Goal: Task Accomplishment & Management: Manage account settings

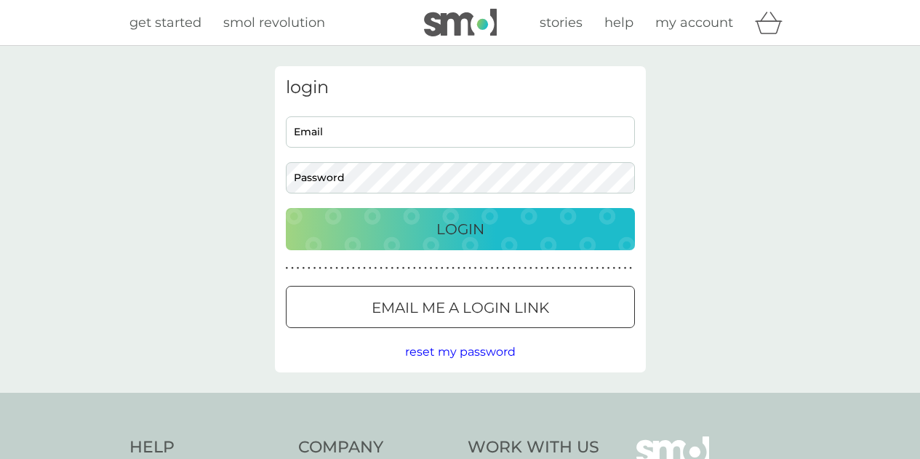
type input "[PERSON_NAME][EMAIL_ADDRESS][DOMAIN_NAME]"
click at [507, 232] on div "Login" at bounding box center [460, 228] width 320 height 23
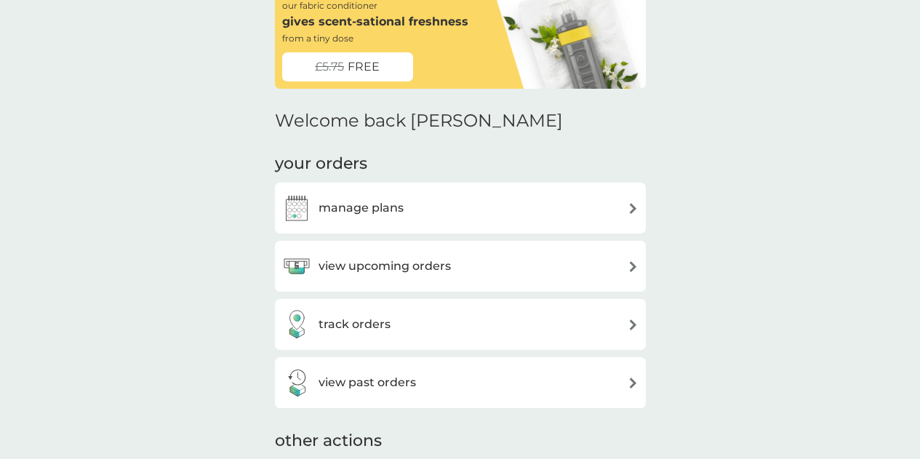
scroll to position [145, 0]
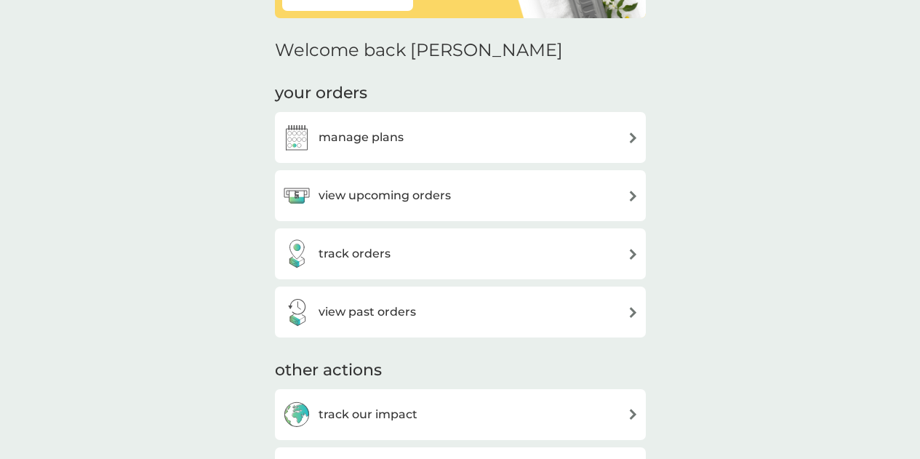
click at [471, 196] on div "view upcoming orders" at bounding box center [460, 195] width 356 height 29
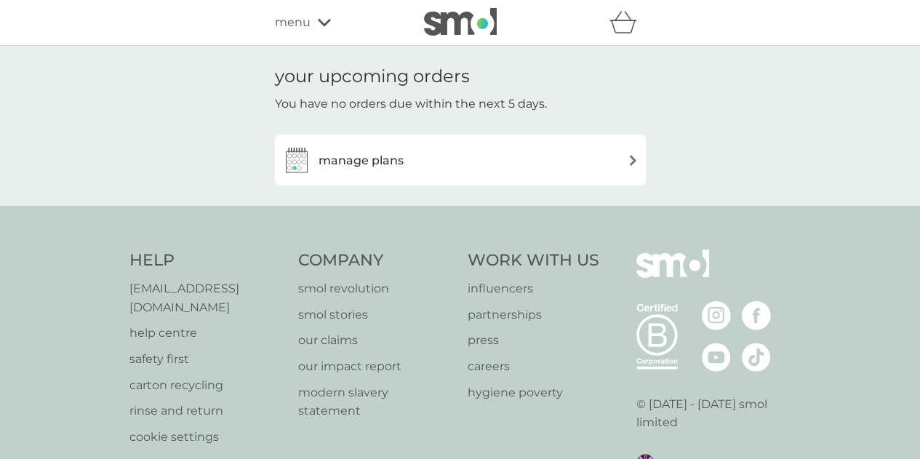
click at [325, 22] on icon at bounding box center [324, 22] width 13 height 9
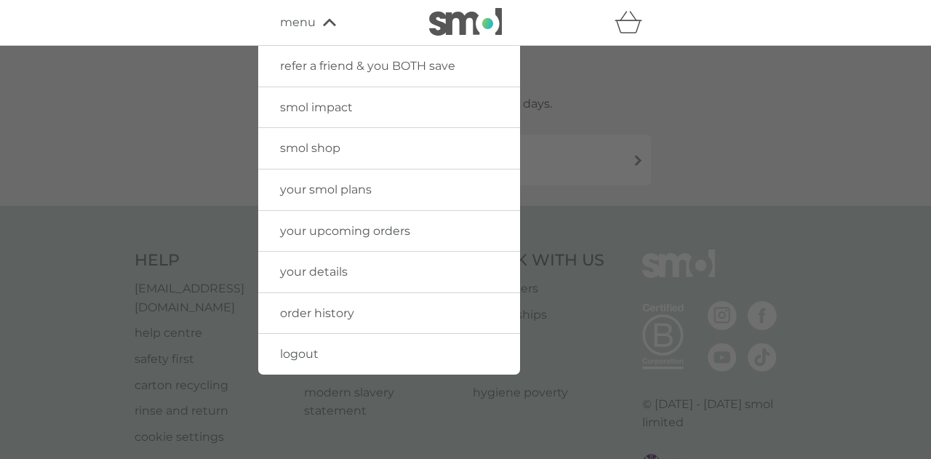
click at [347, 182] on link "your smol plans" at bounding box center [389, 189] width 262 height 41
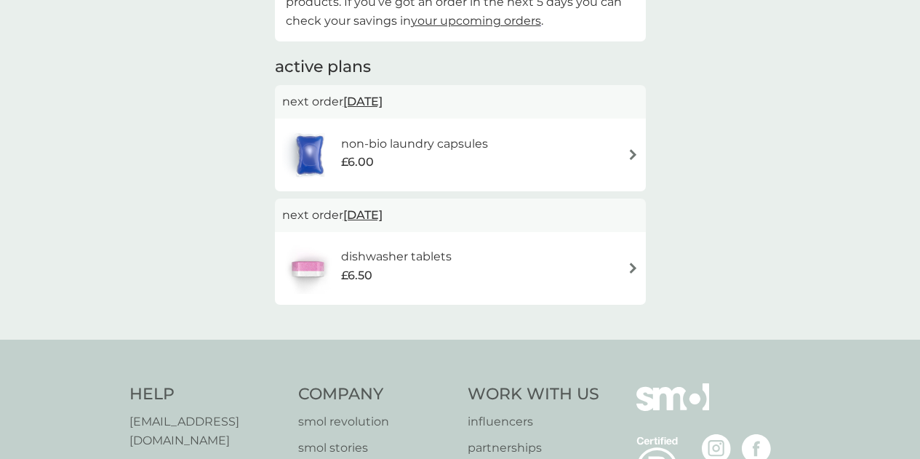
scroll to position [73, 0]
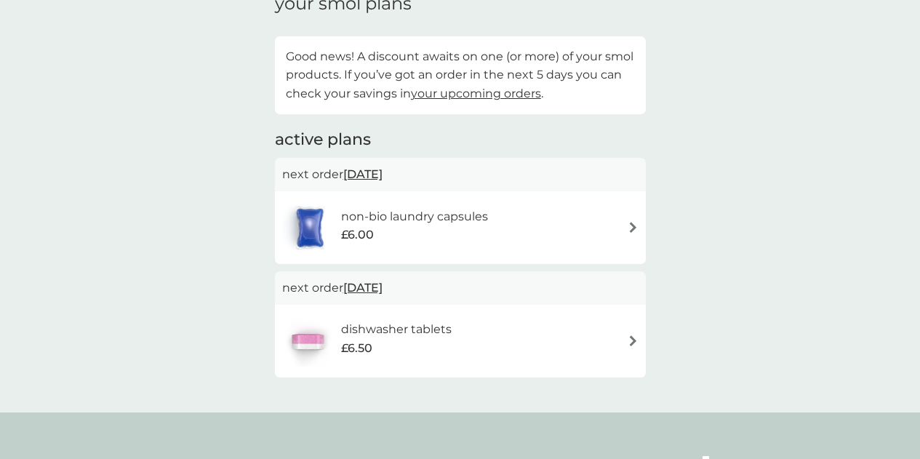
click at [383, 167] on span "[DATE]" at bounding box center [362, 174] width 39 height 28
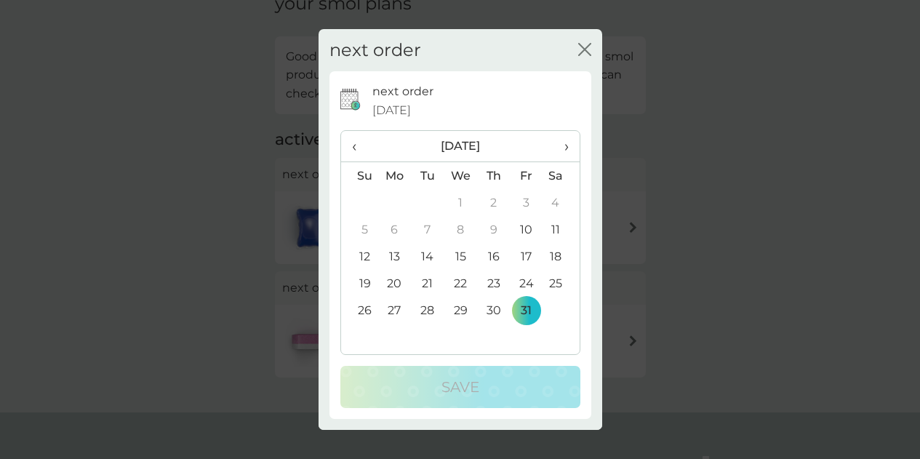
click at [583, 47] on icon "close" at bounding box center [582, 50] width 6 height 12
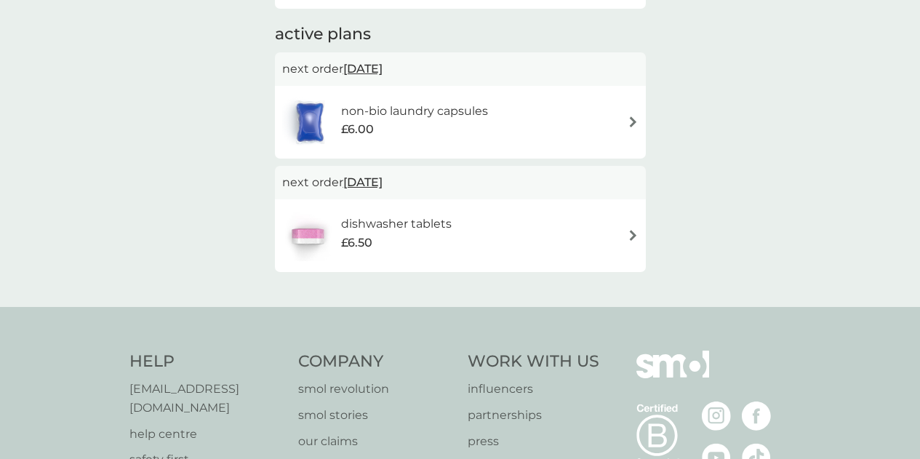
scroll to position [0, 0]
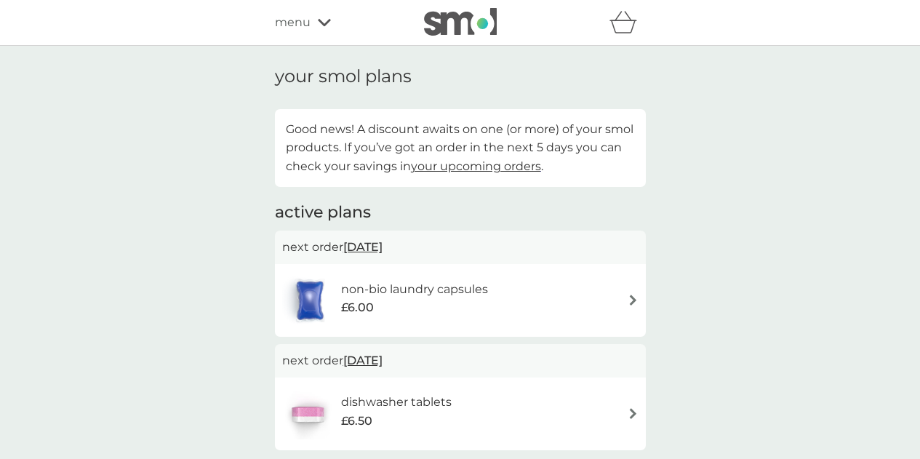
click at [448, 165] on span "your upcoming orders" at bounding box center [476, 166] width 130 height 14
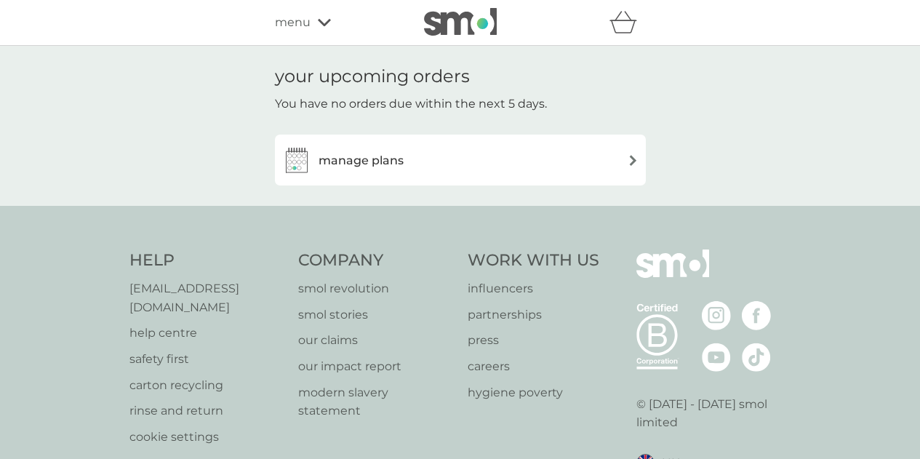
click at [305, 155] on img at bounding box center [296, 159] width 29 height 29
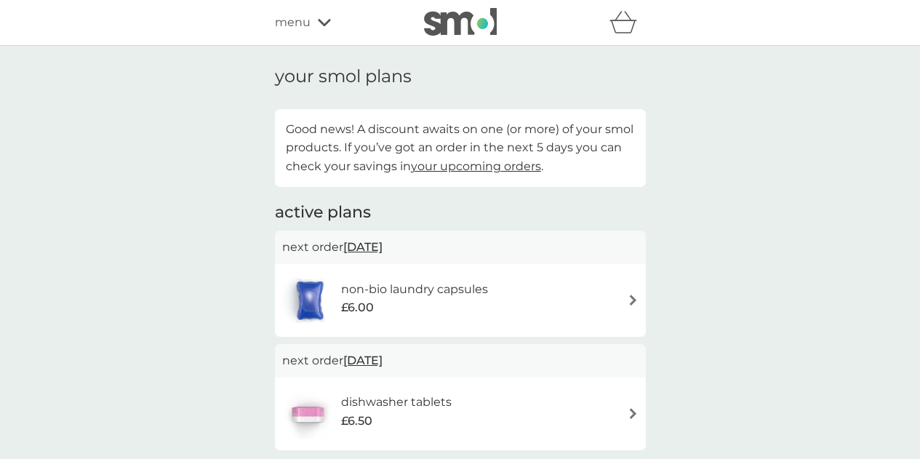
click at [290, 22] on span "menu" at bounding box center [293, 22] width 36 height 19
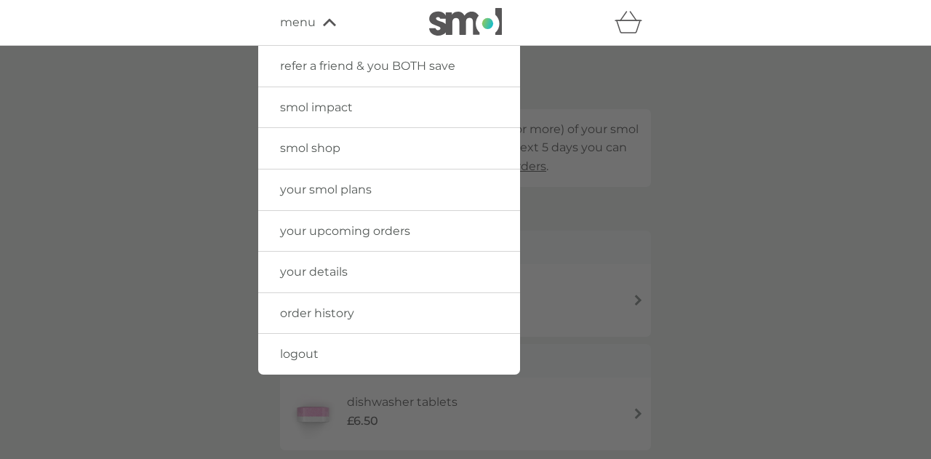
click at [329, 306] on span "order history" at bounding box center [317, 313] width 74 height 14
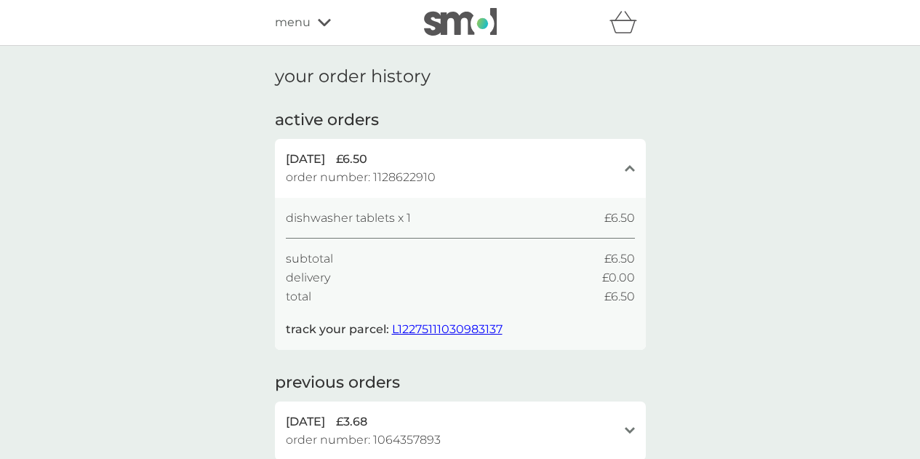
click at [286, 15] on span "menu" at bounding box center [293, 22] width 36 height 19
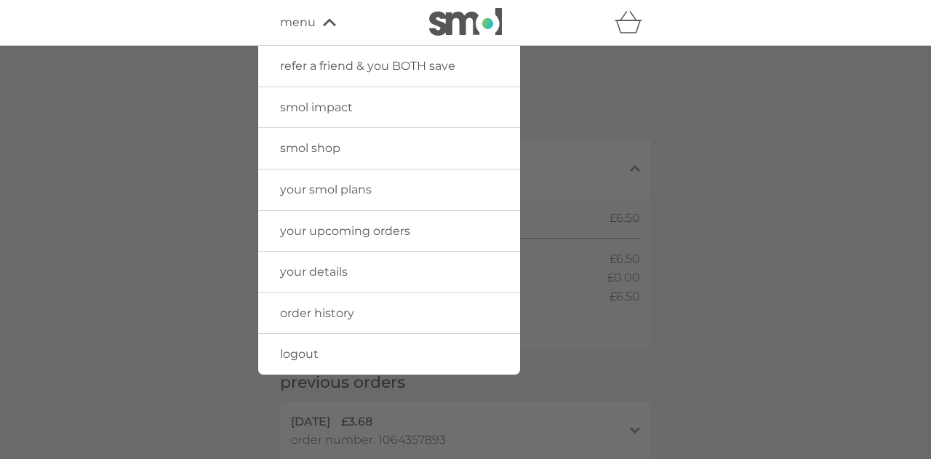
click at [313, 183] on span "your smol plans" at bounding box center [326, 190] width 92 height 14
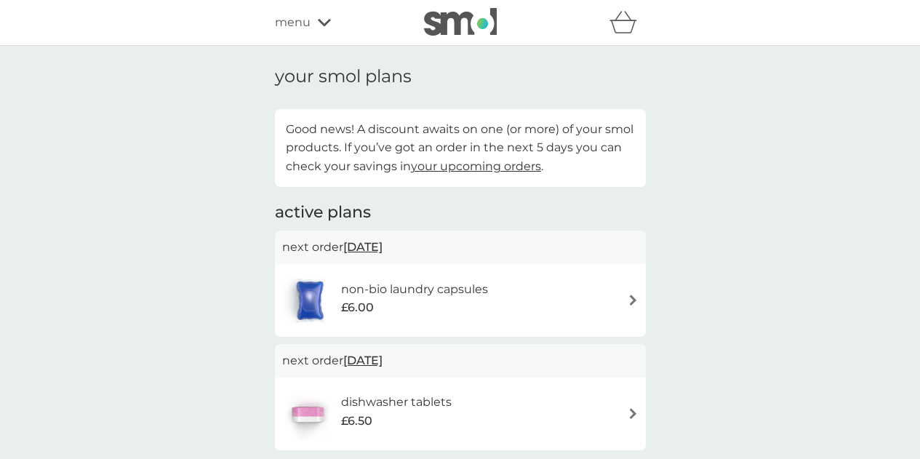
click at [639, 299] on div "non-bio laundry capsules £6.00" at bounding box center [460, 300] width 371 height 73
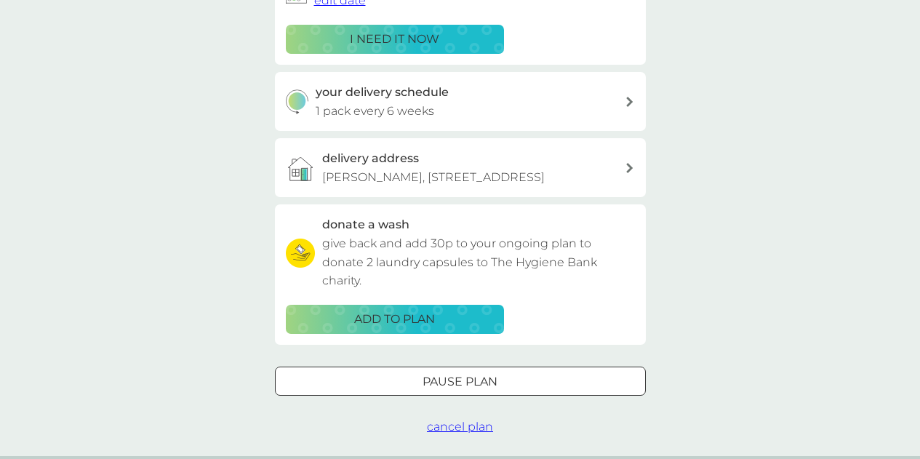
scroll to position [291, 0]
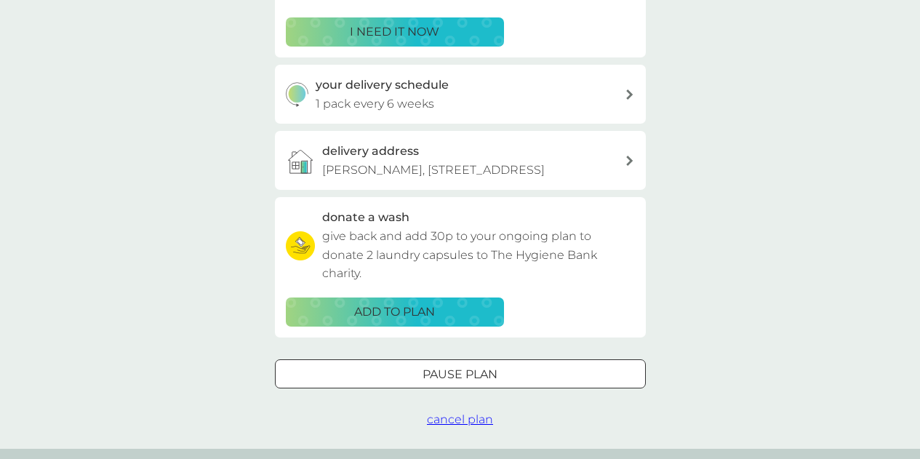
click at [487, 384] on p "Pause plan" at bounding box center [460, 374] width 75 height 19
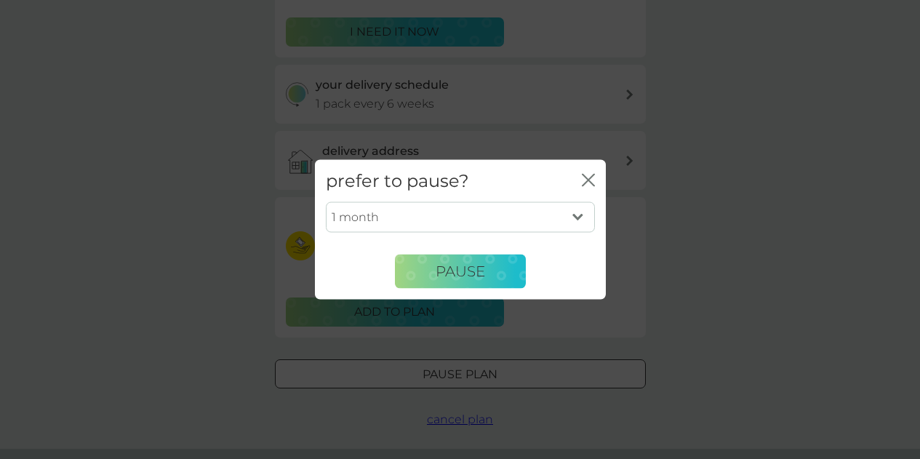
click at [573, 217] on select "1 month 2 months 3 months 4 months 5 months 6 months" at bounding box center [460, 217] width 269 height 31
select select "2"
click at [326, 202] on select "1 month 2 months 3 months 4 months 5 months 6 months" at bounding box center [460, 217] width 269 height 31
click at [502, 269] on button "Pause" at bounding box center [460, 271] width 131 height 35
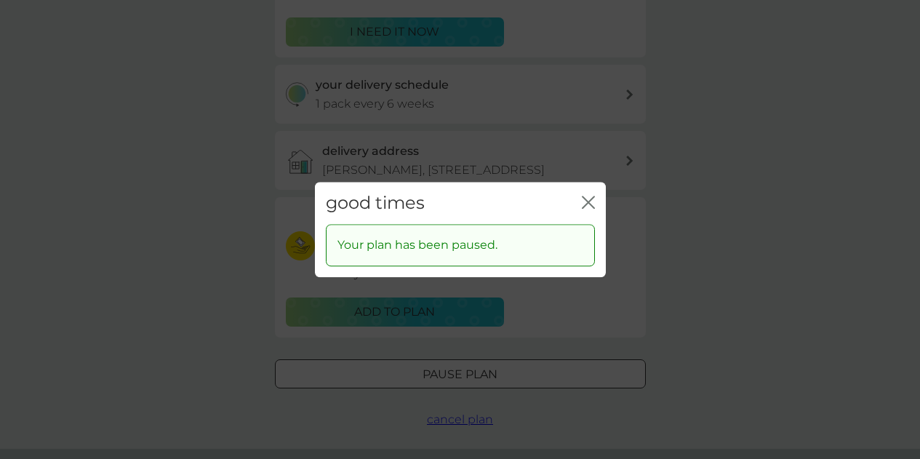
click at [589, 201] on icon "close" at bounding box center [591, 202] width 6 height 12
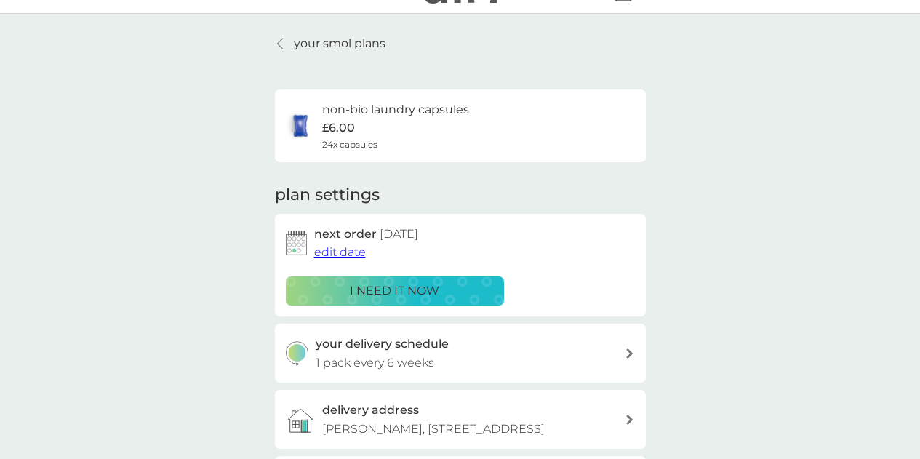
scroll to position [0, 0]
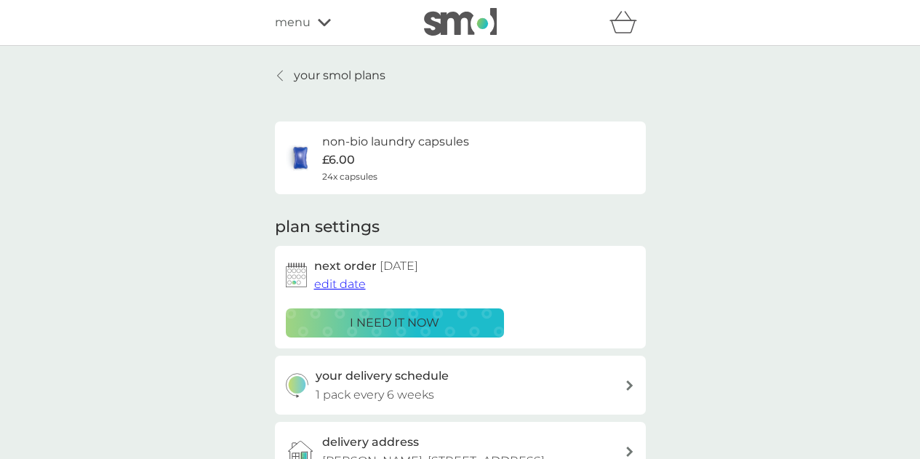
click at [287, 75] on link "your smol plans" at bounding box center [330, 75] width 111 height 19
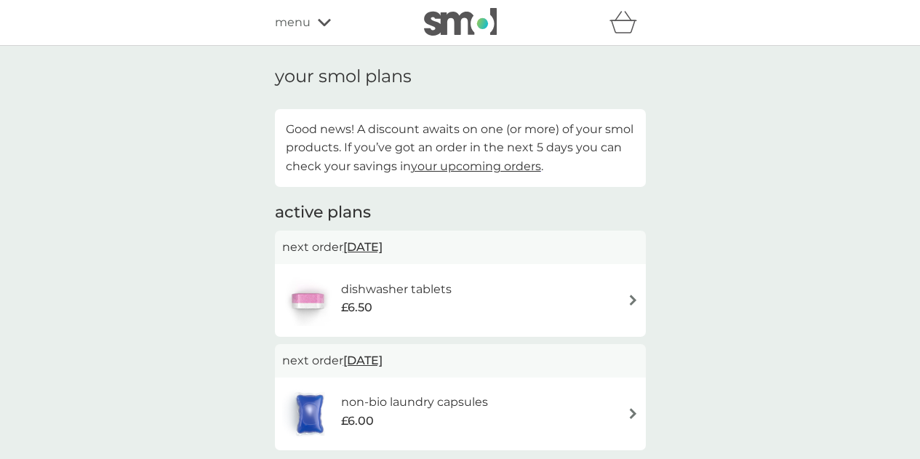
click at [617, 292] on div "dishwasher tablets £6.50" at bounding box center [460, 300] width 356 height 51
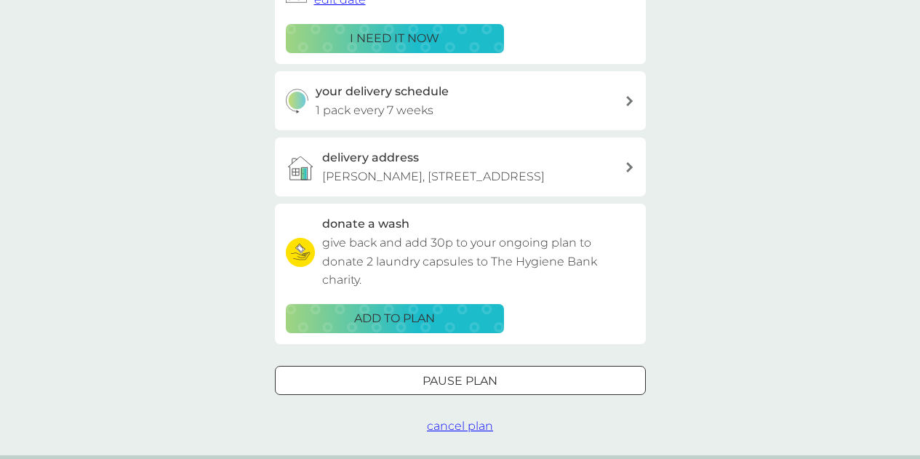
scroll to position [291, 0]
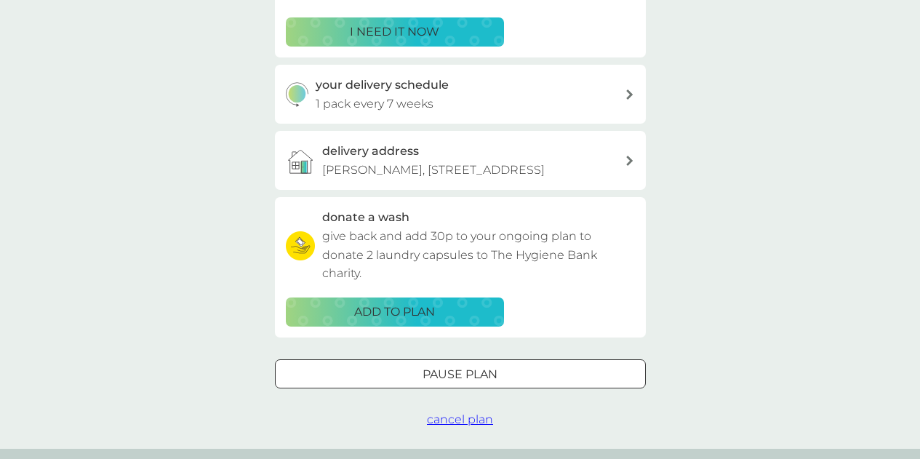
click at [627, 96] on icon at bounding box center [629, 94] width 7 height 10
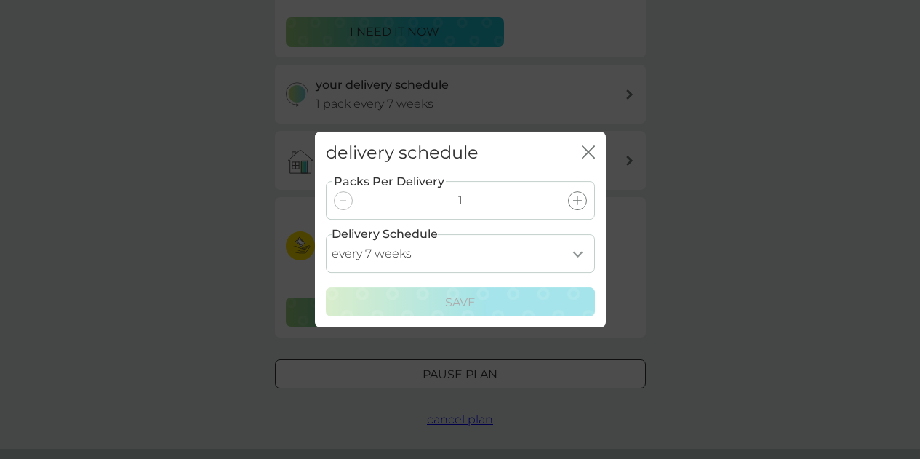
click at [583, 249] on select "every 1 week every 2 weeks every 3 weeks every 4 weeks every 5 weeks every 6 we…" at bounding box center [460, 253] width 269 height 39
select select "84"
click at [326, 234] on select "every 1 week every 2 weeks every 3 weeks every 4 weeks every 5 weeks every 6 we…" at bounding box center [460, 253] width 269 height 39
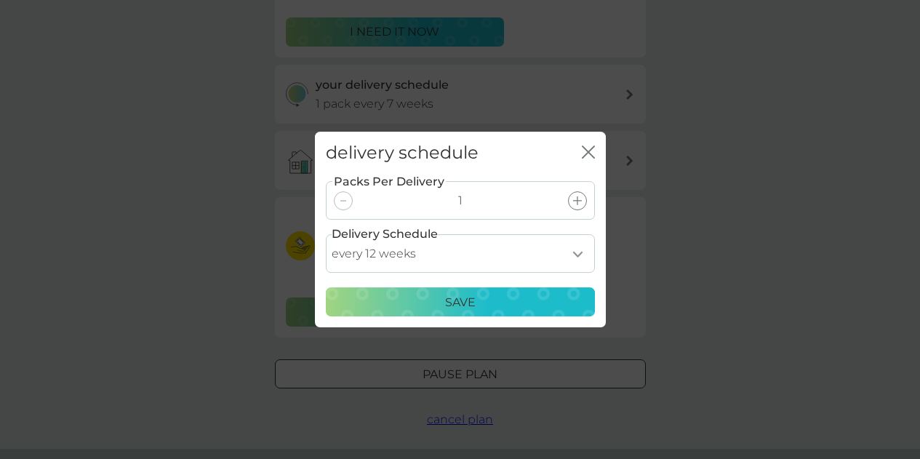
click at [495, 288] on button "Save" at bounding box center [460, 301] width 269 height 29
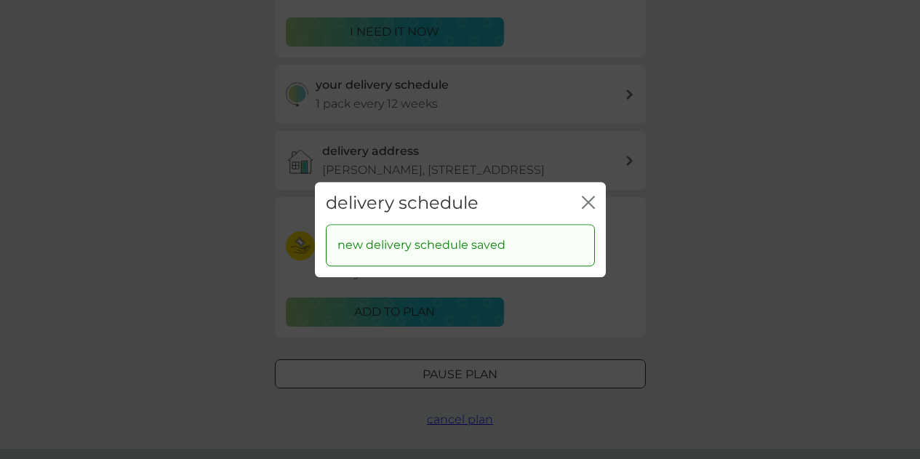
click at [596, 197] on div "delivery schedule close" at bounding box center [460, 203] width 291 height 43
click at [588, 201] on icon "close" at bounding box center [591, 202] width 6 height 12
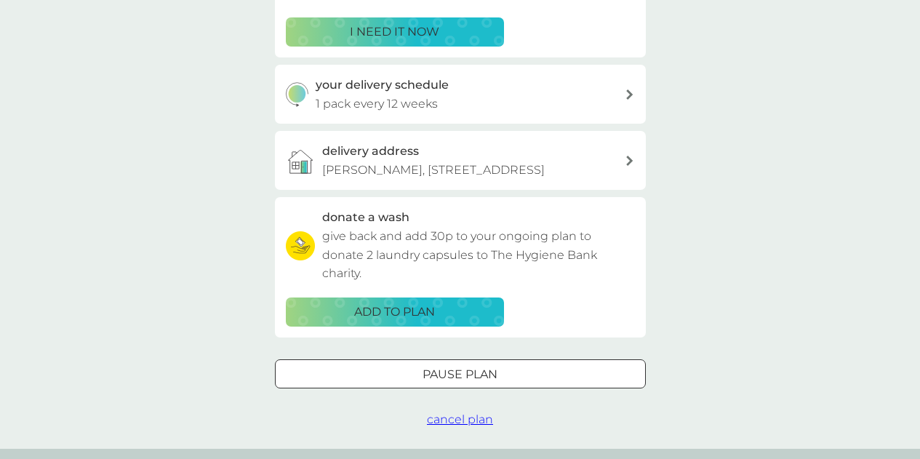
click at [448, 382] on div at bounding box center [460, 374] width 52 height 15
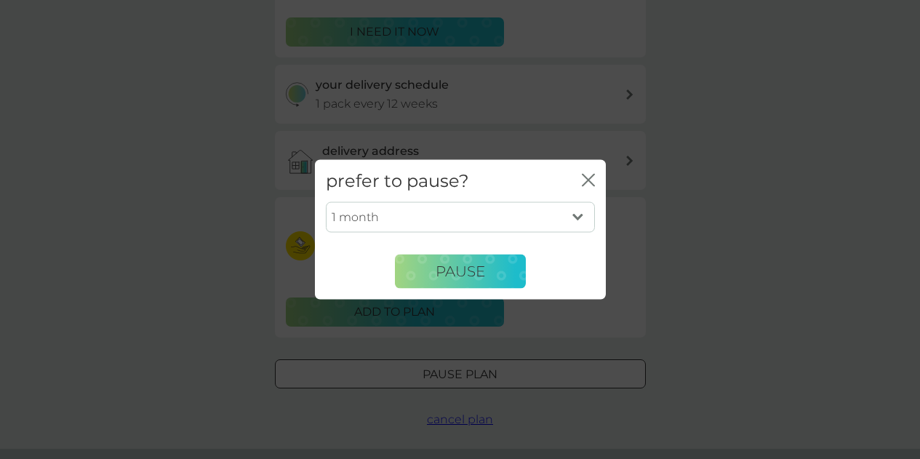
click at [572, 220] on select "1 month 2 months 3 months 4 months 5 months 6 months" at bounding box center [460, 217] width 269 height 31
select select "2"
click at [326, 202] on select "1 month 2 months 3 months 4 months 5 months 6 months" at bounding box center [460, 217] width 269 height 31
click at [487, 268] on button "Pause" at bounding box center [460, 271] width 131 height 35
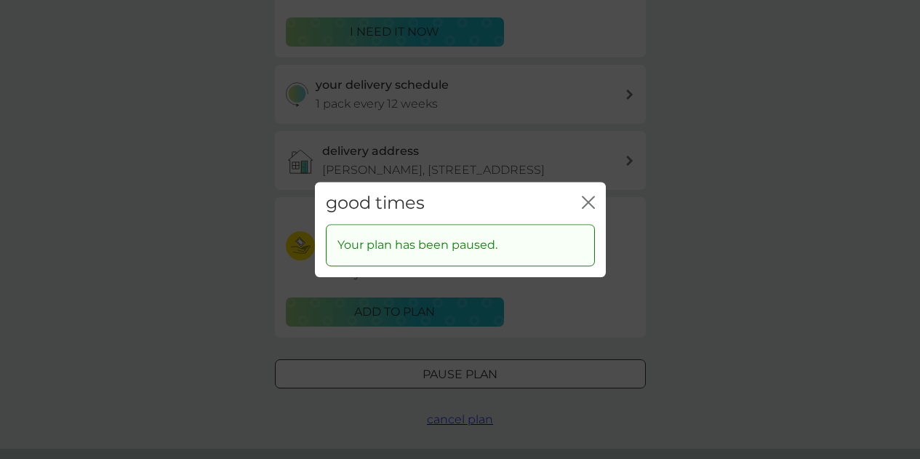
click at [580, 197] on div "good times close" at bounding box center [460, 203] width 291 height 43
click at [585, 203] on icon "close" at bounding box center [588, 202] width 13 height 13
